Goal: Information Seeking & Learning: Learn about a topic

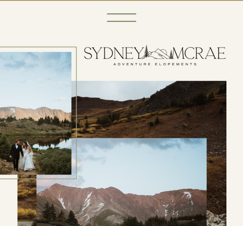
click at [123, 7] on icon at bounding box center [122, 17] width 38 height 38
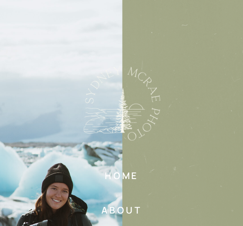
scroll to position [1117, 0]
click at [131, 177] on nav "home" at bounding box center [122, 177] width 108 height 14
click at [124, 215] on nav "about" at bounding box center [122, 211] width 108 height 14
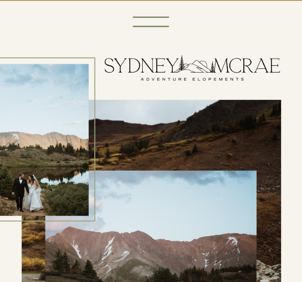
click at [174, 19] on icon at bounding box center [150, 21] width 47 height 47
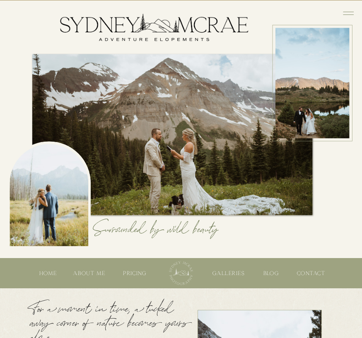
drag, startPoint x: 299, startPoint y: 1, endPoint x: 99, endPoint y: 223, distance: 299.4
click at [99, 223] on h2 "Surrounded by wild beauty" at bounding box center [213, 236] width 241 height 30
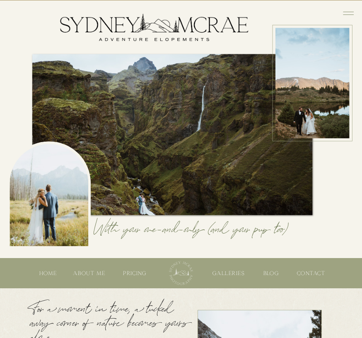
click at [138, 273] on nav "pricing" at bounding box center [134, 273] width 27 height 8
